Goal: Obtain resource: Download file/media

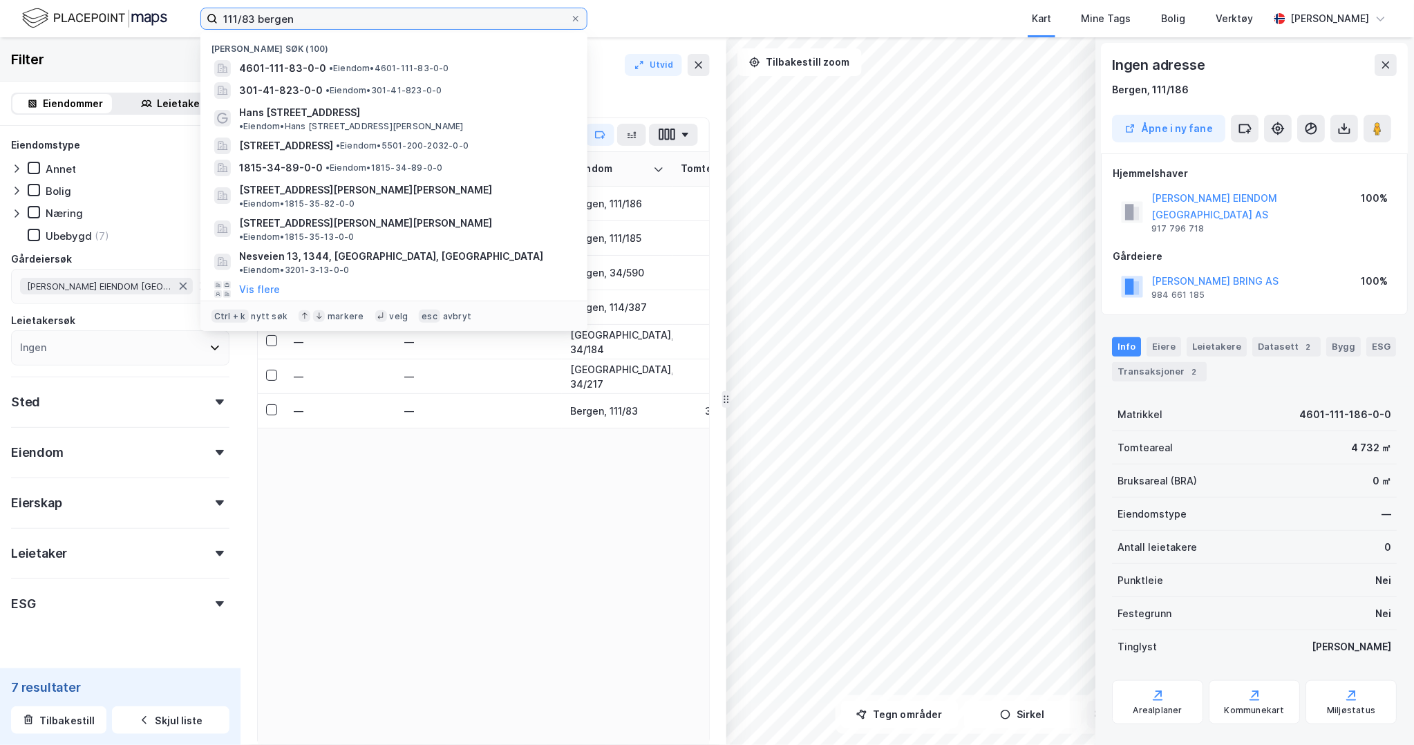
click at [265, 14] on input "111/83 bergen" at bounding box center [394, 18] width 352 height 21
drag, startPoint x: 298, startPoint y: 23, endPoint x: 194, endPoint y: 32, distance: 104.0
click at [201, 30] on div "111/83 bergen Nylige søk [PHONE_NUMBER] • Eiendom • 4601-111-83-0-0 301-41-823-…" at bounding box center [393, 19] width 387 height 22
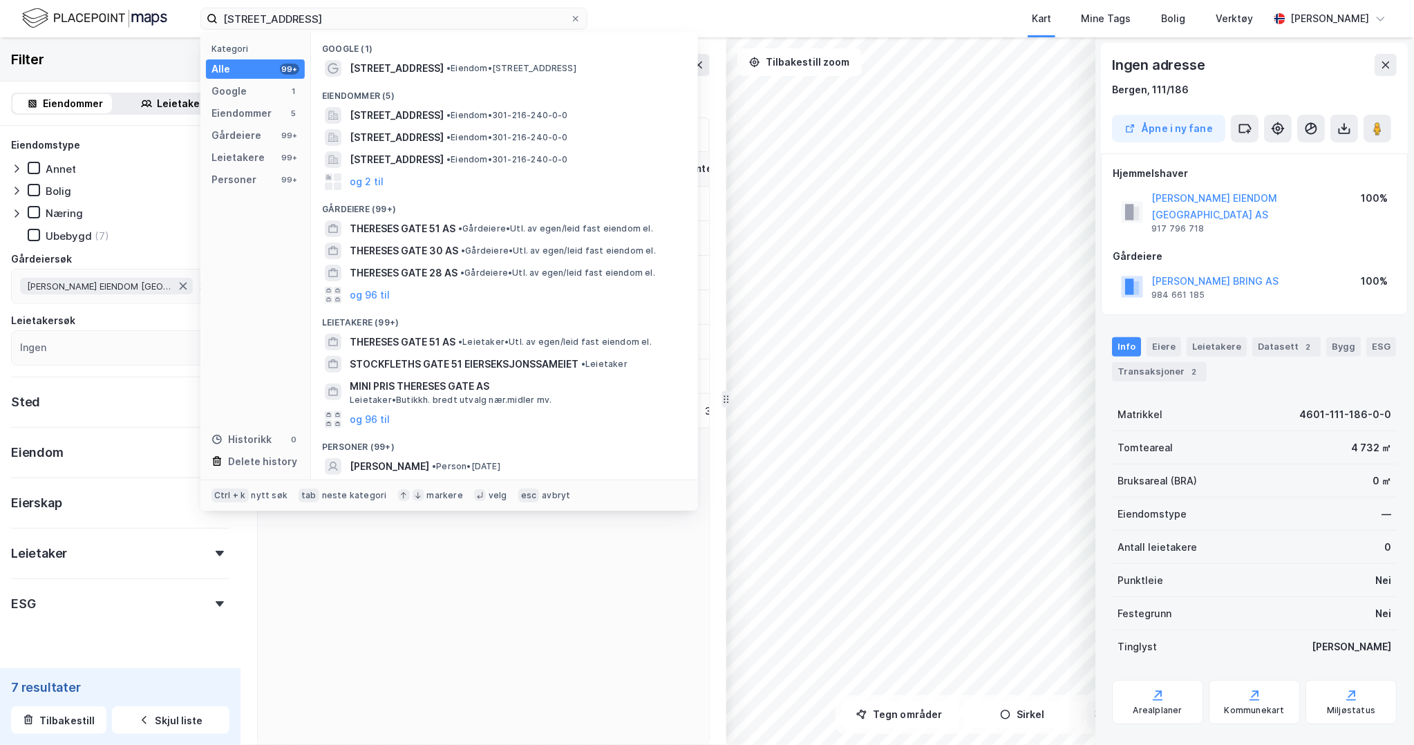
click at [493, 67] on span "• Eiendom • [STREET_ADDRESS]" at bounding box center [511, 68] width 130 height 11
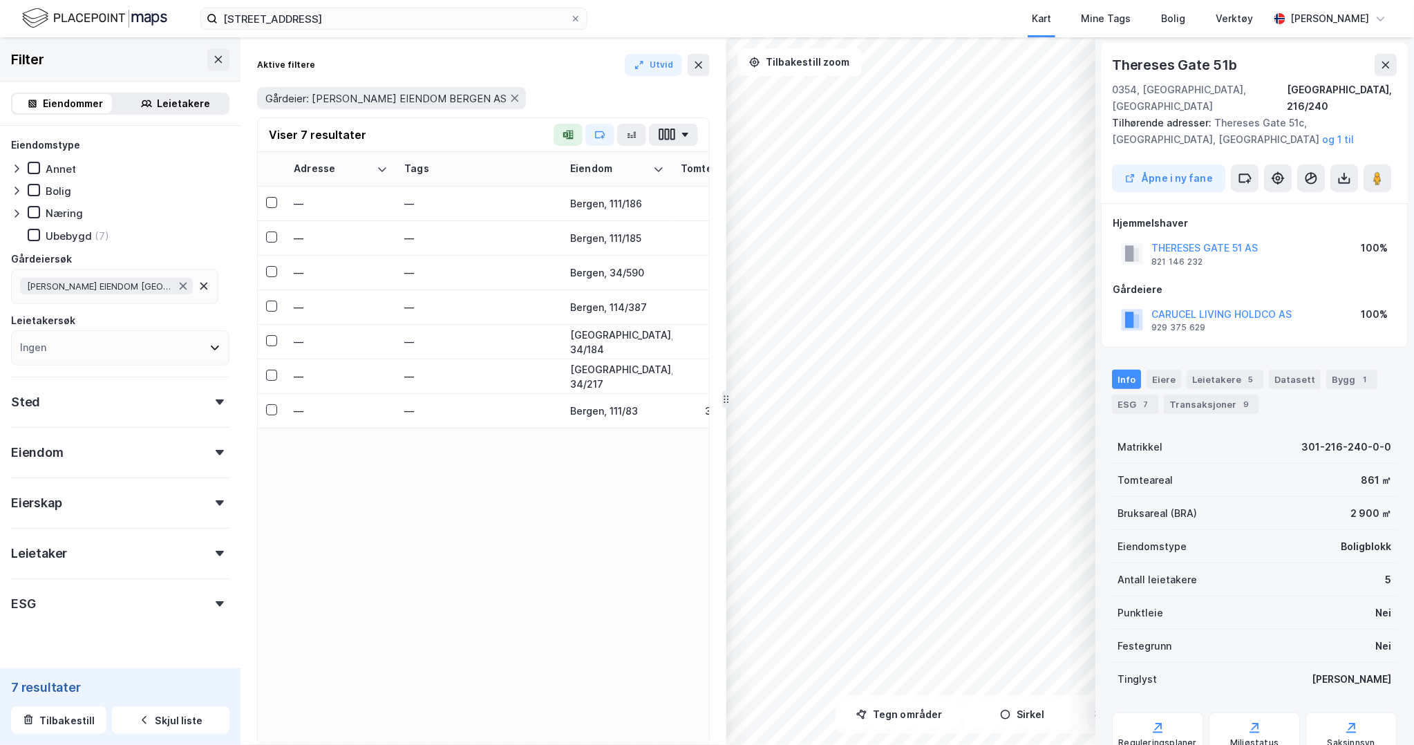
click at [694, 66] on icon at bounding box center [698, 64] width 11 height 11
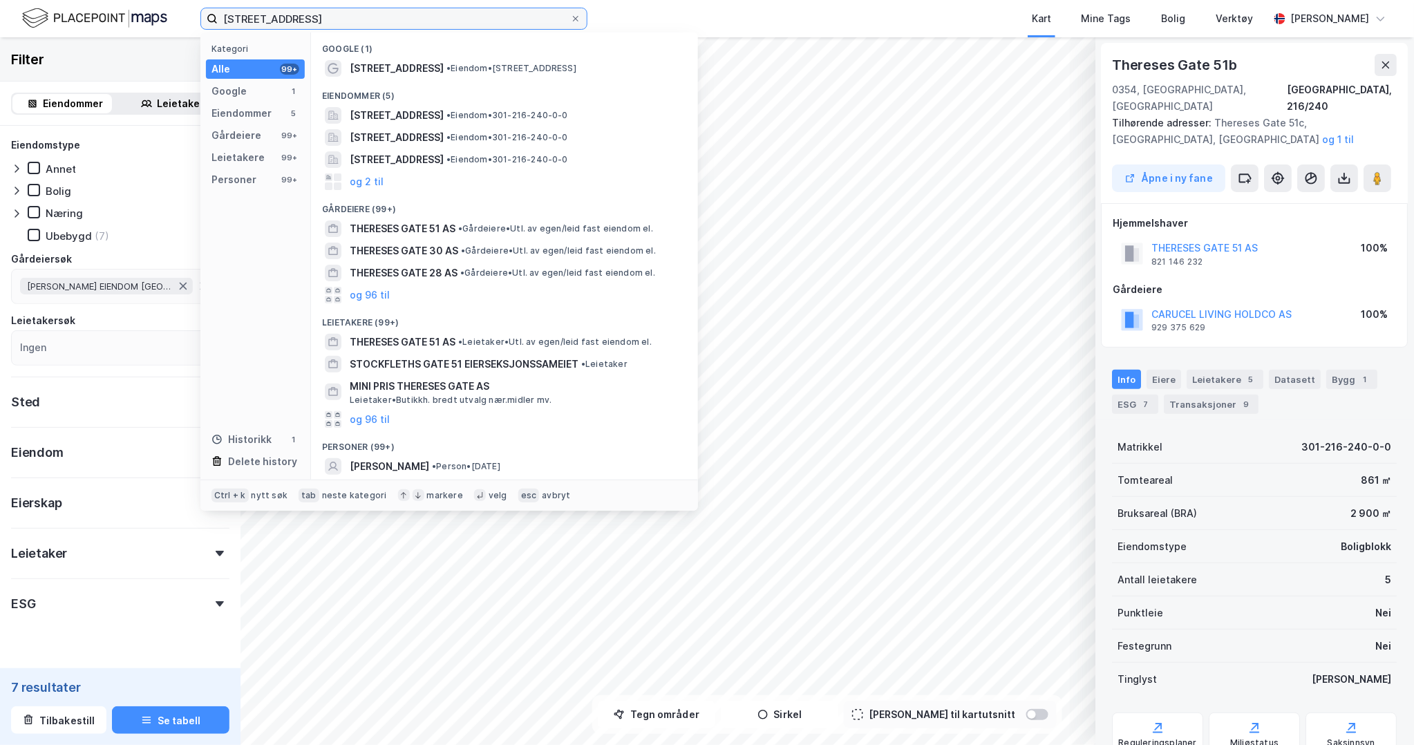
click at [410, 8] on input "[STREET_ADDRESS]" at bounding box center [394, 18] width 352 height 21
click at [419, 66] on span "[STREET_ADDRESS]" at bounding box center [397, 68] width 94 height 17
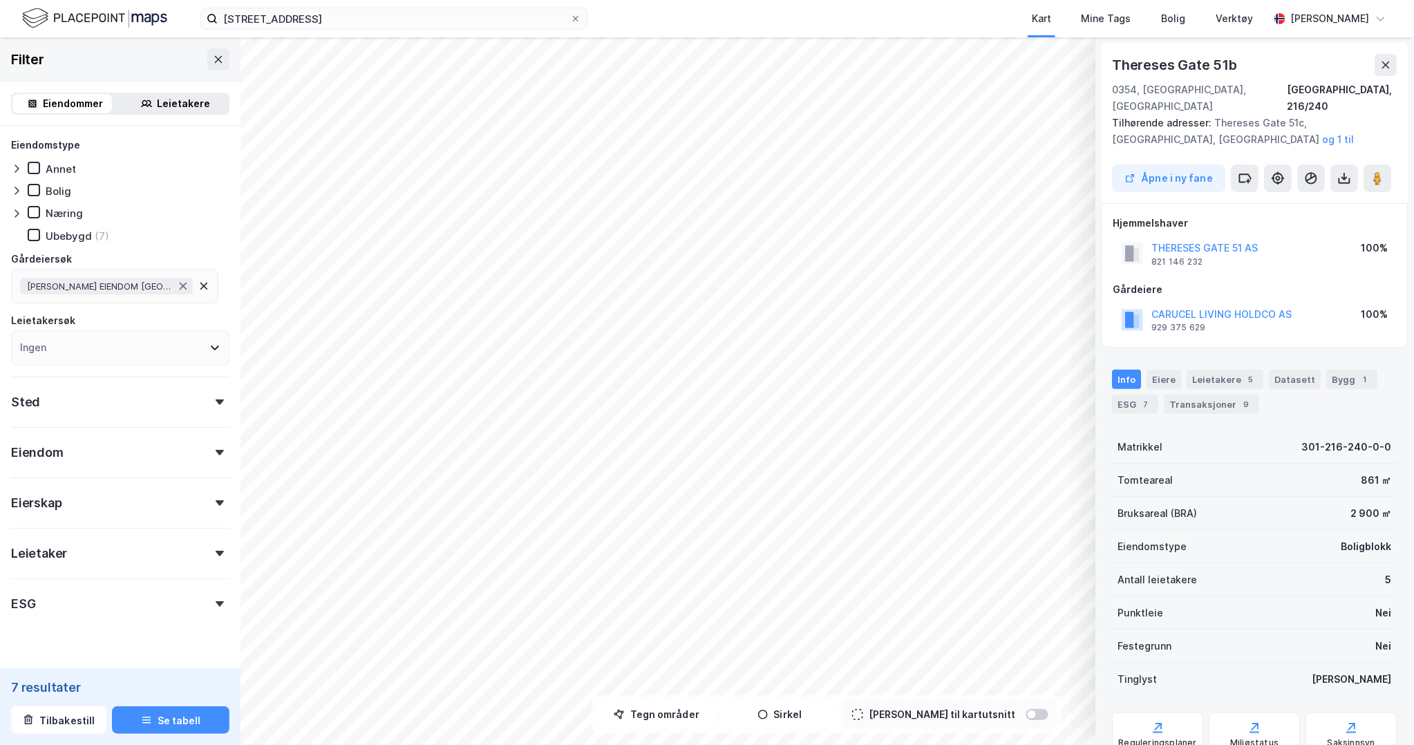
click at [0, 0] on button "THERESES GATE 51 AS" at bounding box center [0, 0] width 0 height 0
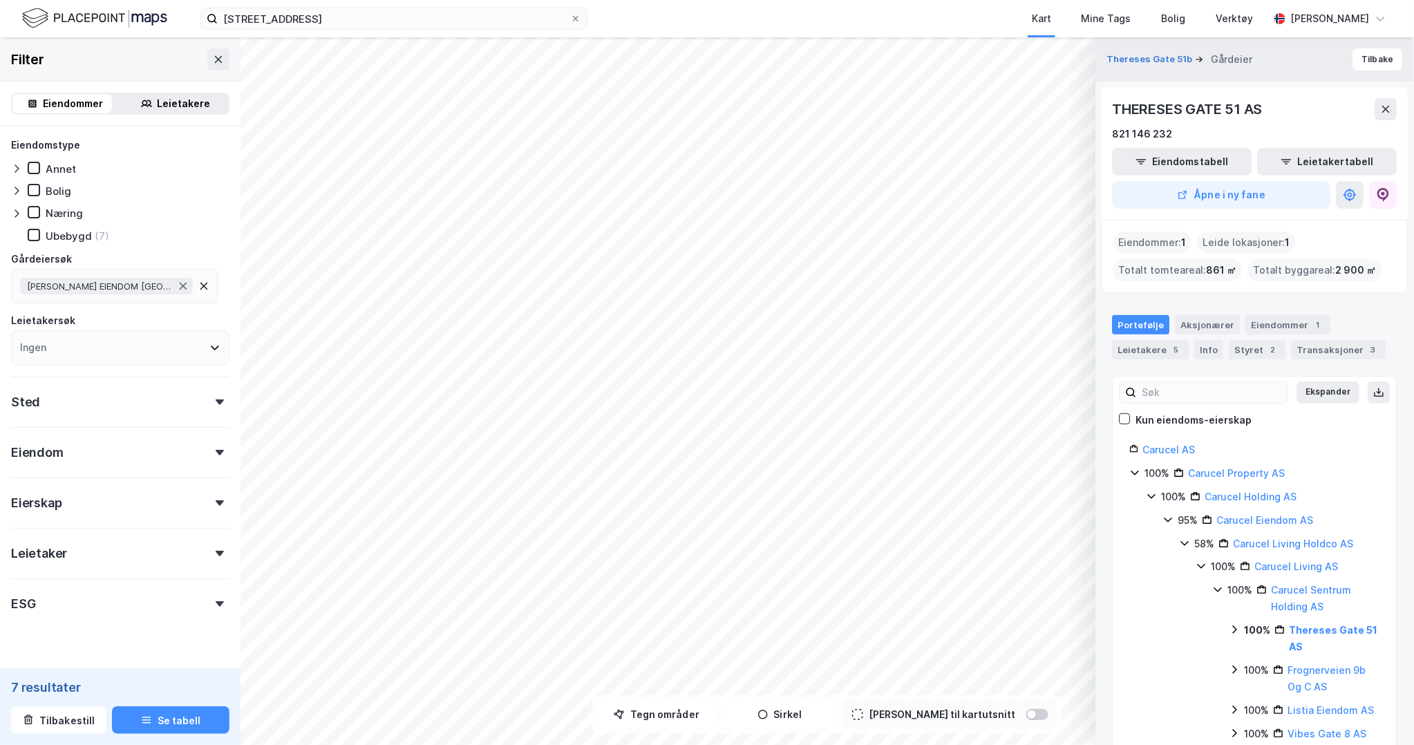
click at [1168, 53] on button "Thereses Gate 51b" at bounding box center [1151, 60] width 88 height 14
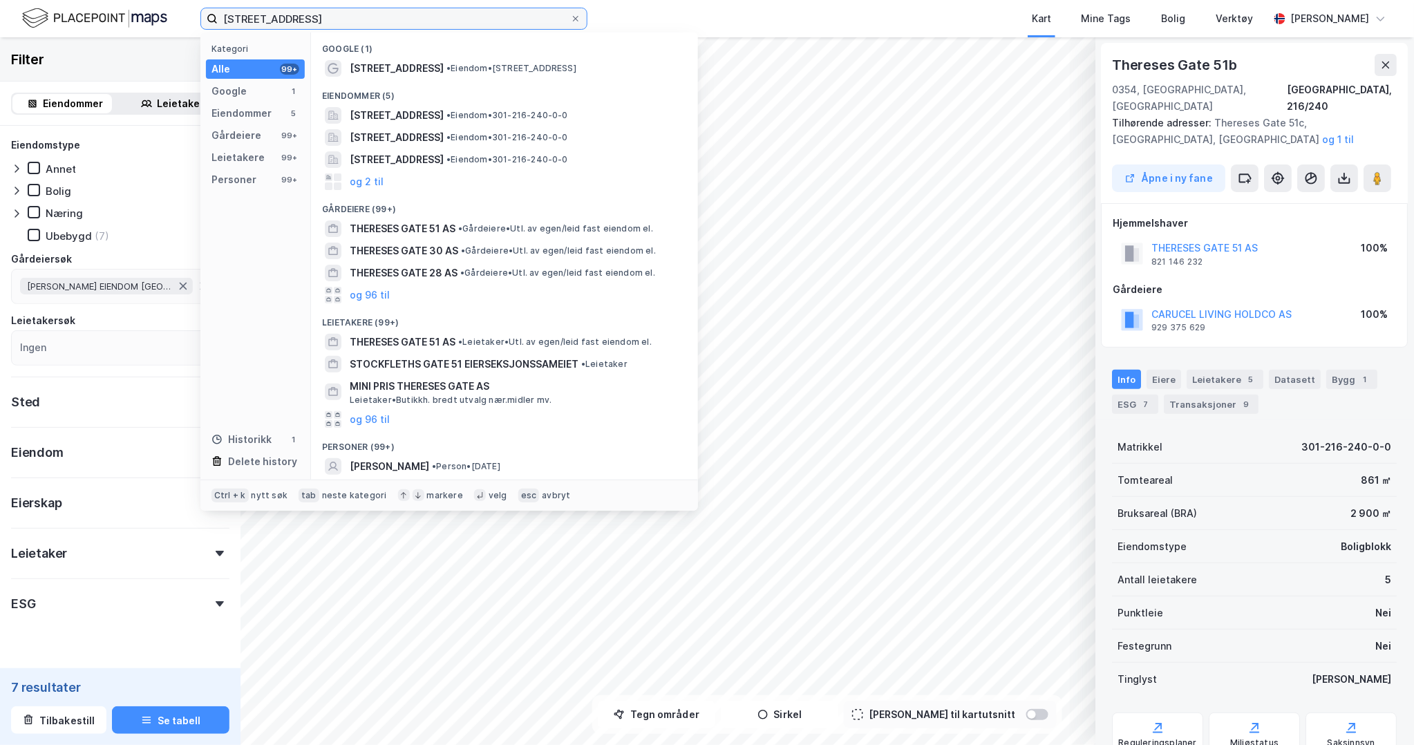
drag, startPoint x: 513, startPoint y: 26, endPoint x: 191, endPoint y: 23, distance: 322.0
click at [191, 23] on div "[STREET_ADDRESS] Kategori Alle 99+ Google 1 Eiendommer 5 Gårdeiere 99+ Leietake…" at bounding box center [707, 18] width 1414 height 37
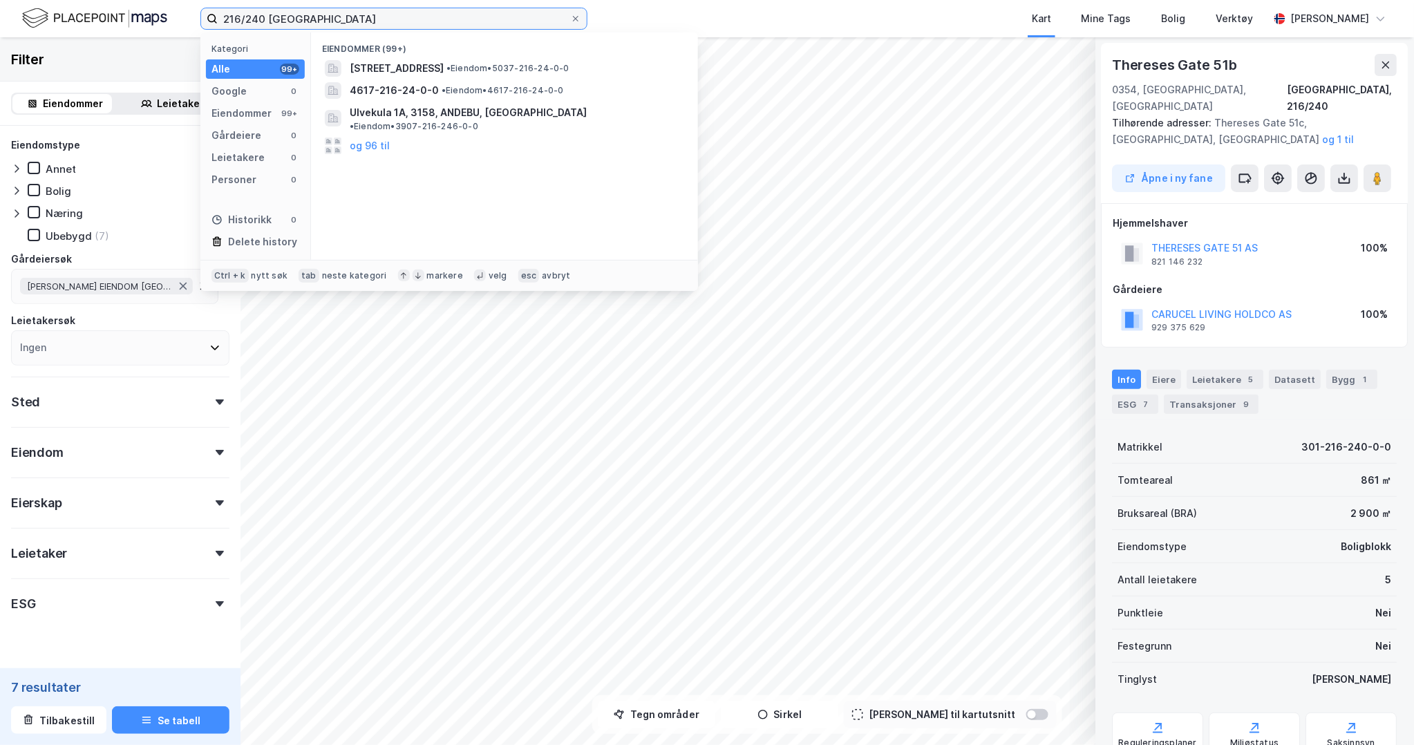
type input "216/240 [GEOGRAPHIC_DATA]"
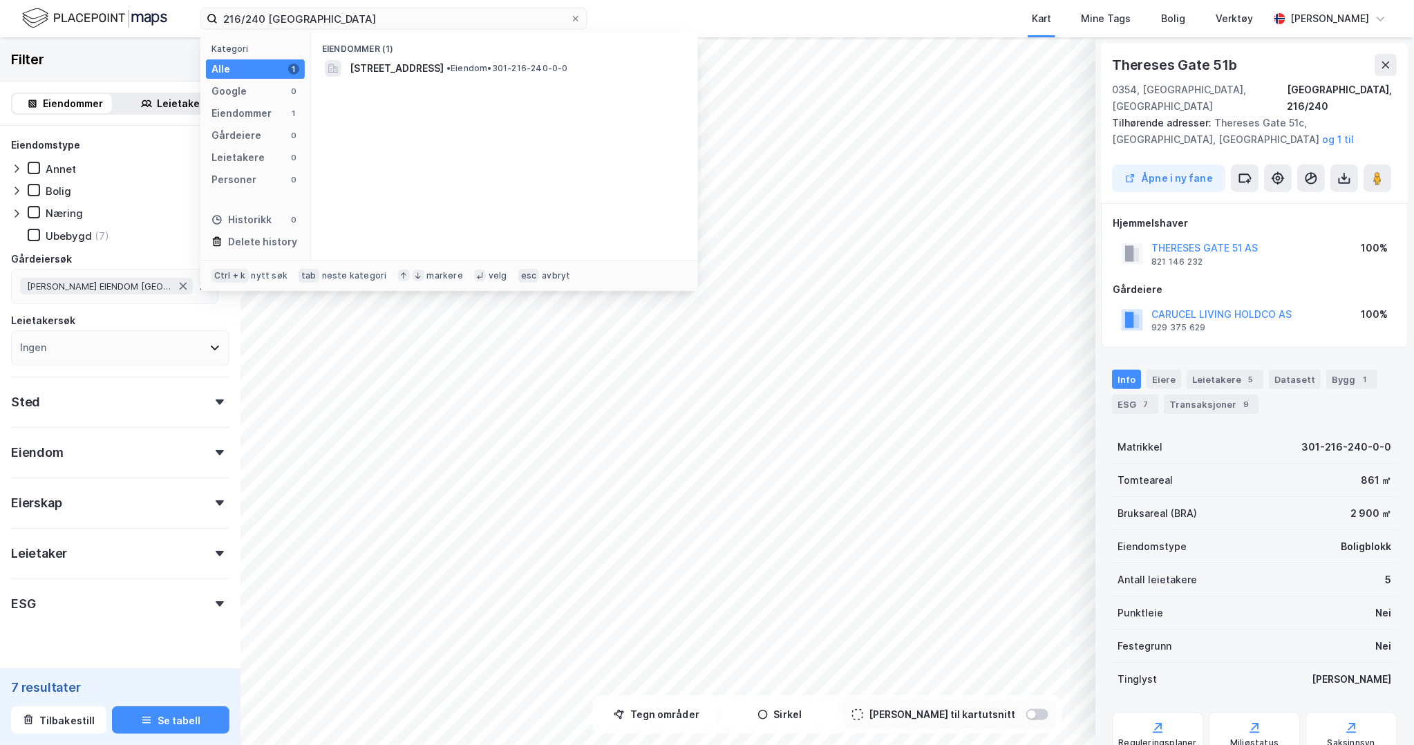
click at [381, 68] on span "[STREET_ADDRESS]" at bounding box center [397, 68] width 94 height 17
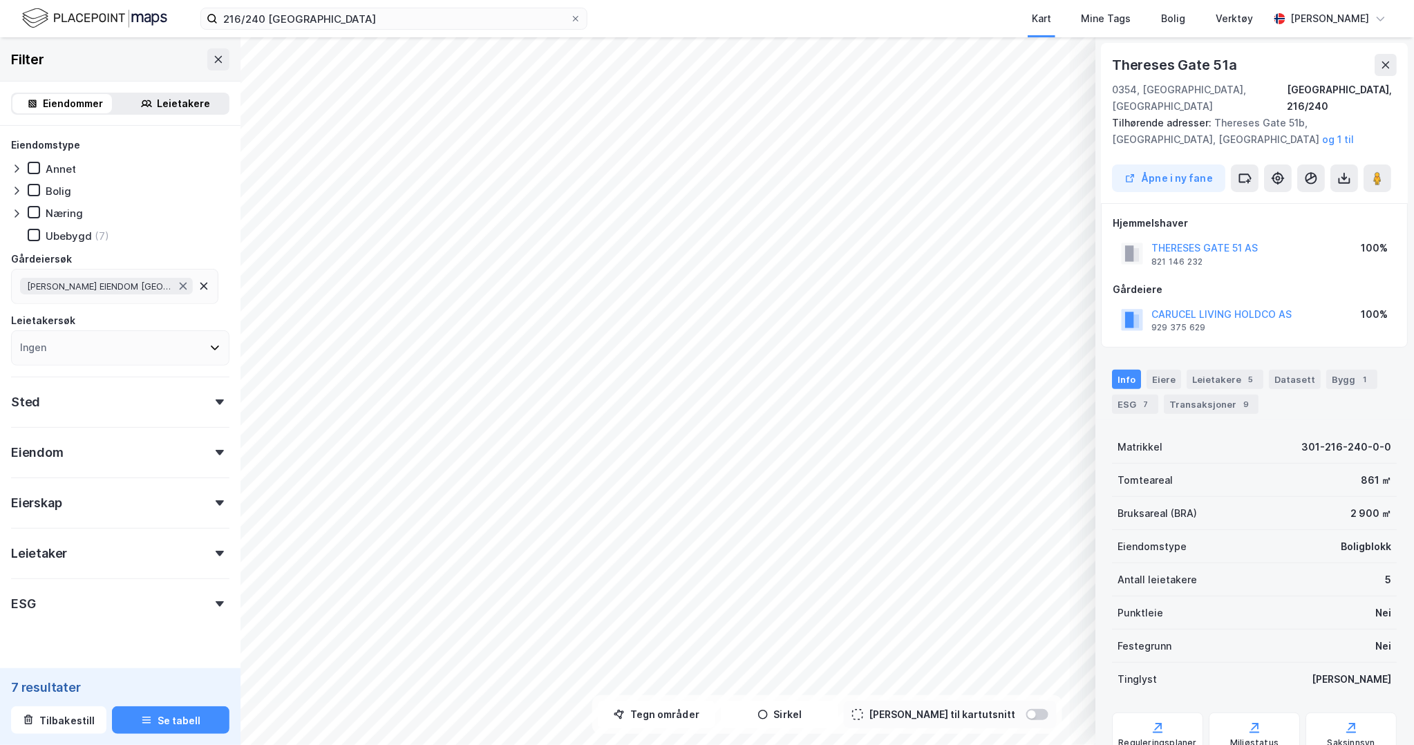
click at [207, 64] on button at bounding box center [218, 59] width 22 height 22
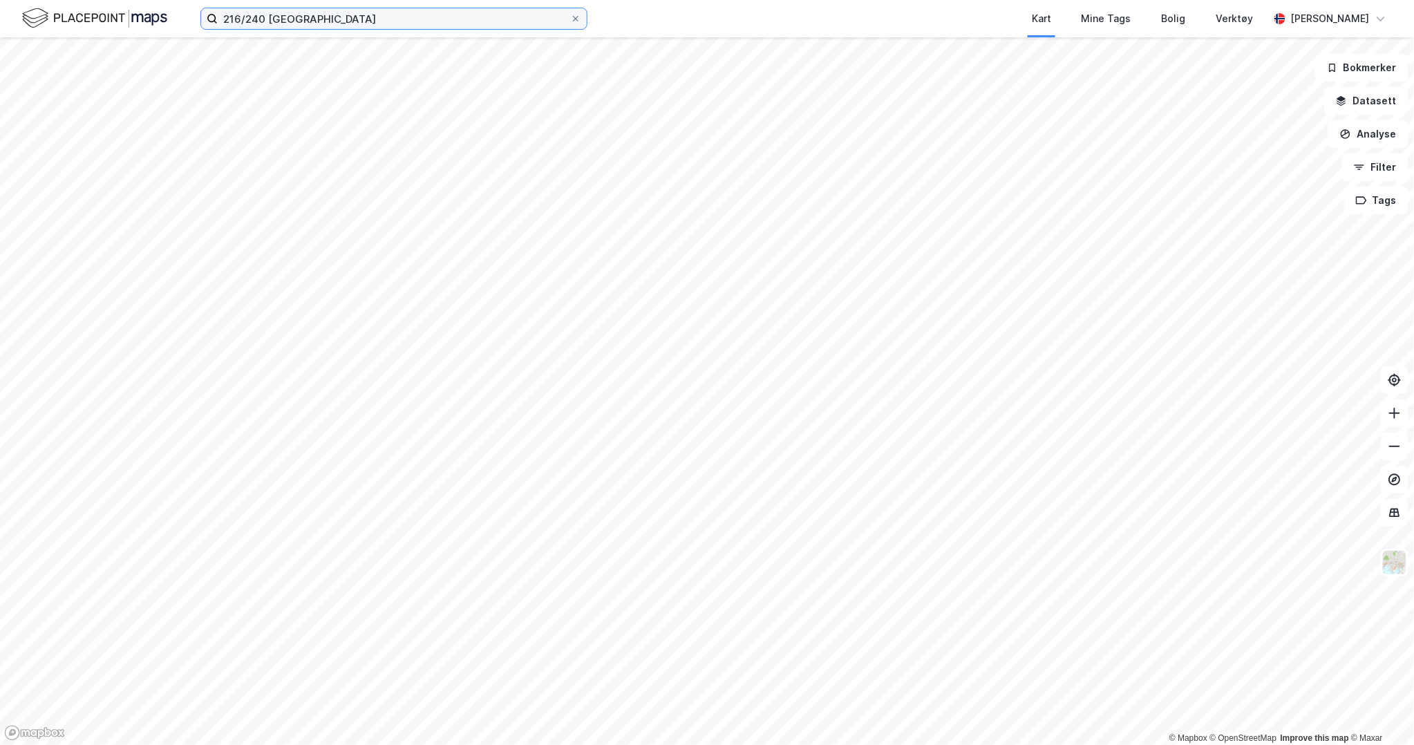
click at [352, 26] on input "216/240 [GEOGRAPHIC_DATA]" at bounding box center [394, 18] width 352 height 21
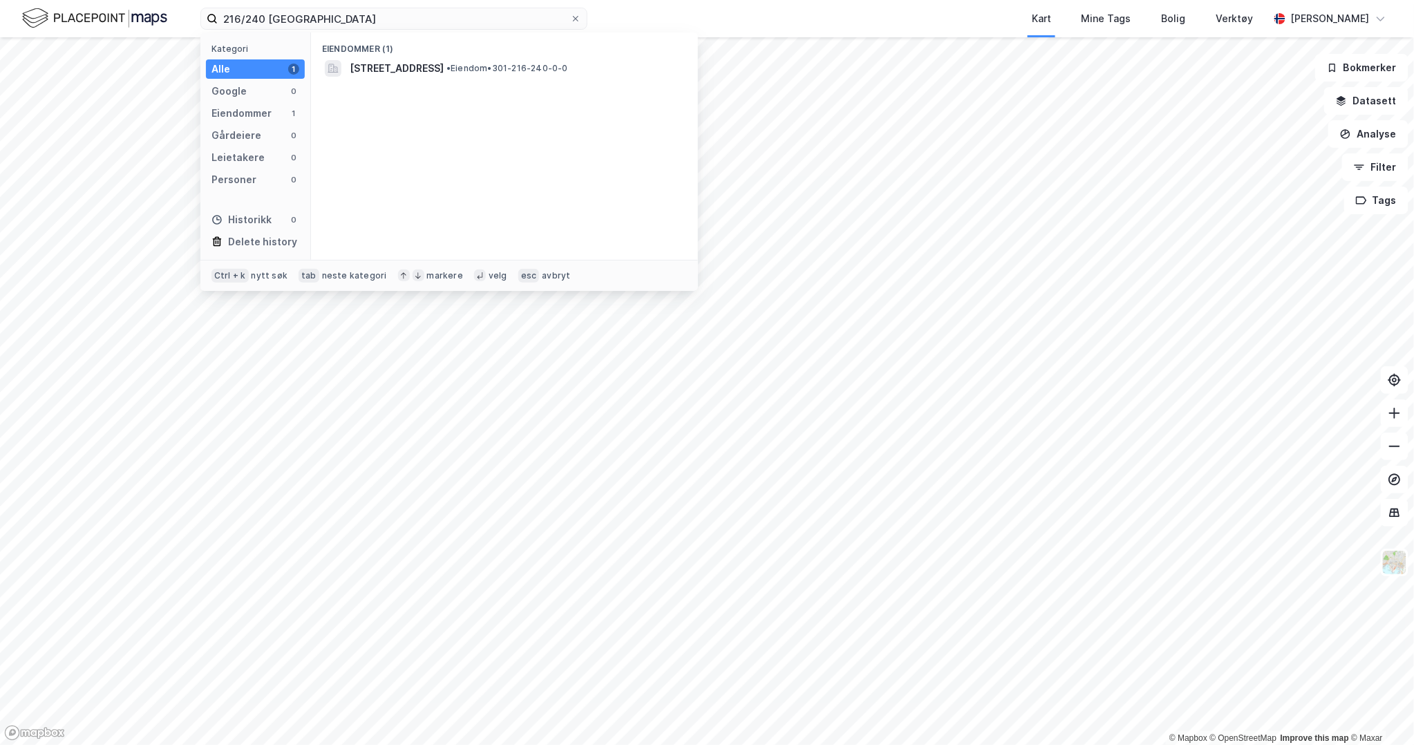
click at [392, 72] on span "[STREET_ADDRESS]" at bounding box center [397, 68] width 94 height 17
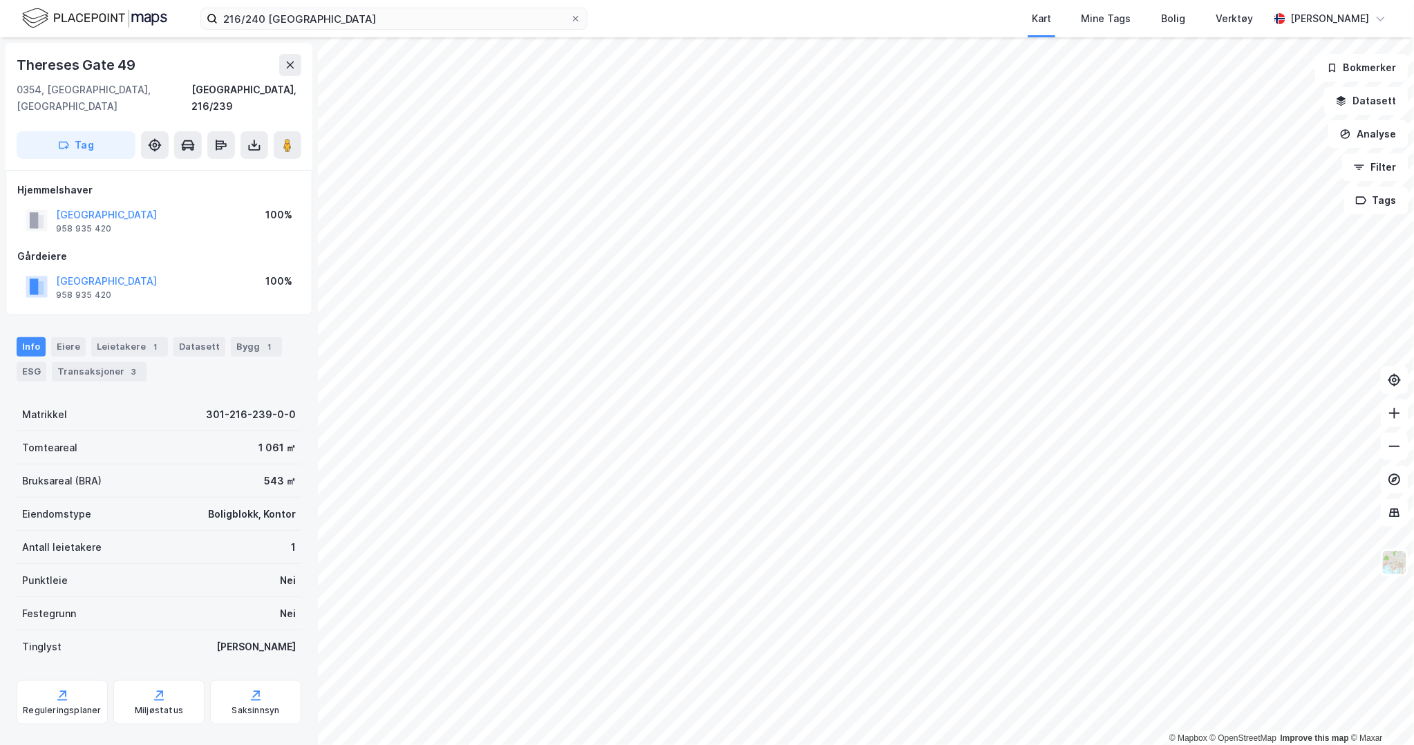
click at [258, 131] on button at bounding box center [254, 145] width 28 height 28
click at [213, 142] on div "Thereses Gate [GEOGRAPHIC_DATA], 216/239 Tag" at bounding box center [159, 106] width 307 height 127
click at [252, 138] on icon at bounding box center [254, 145] width 14 height 14
click at [217, 167] on div "Last ned grunnbok" at bounding box center [186, 172] width 80 height 11
